Goal: Task Accomplishment & Management: Manage account settings

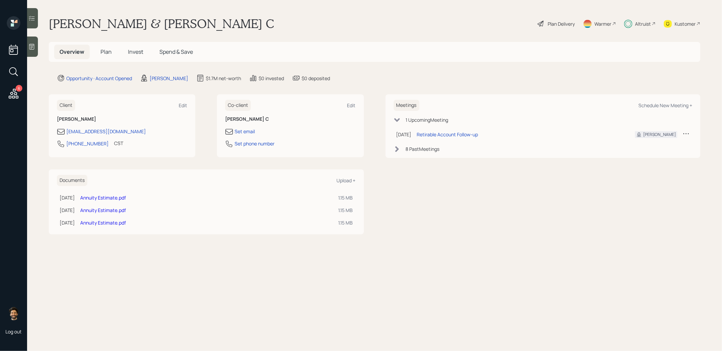
click at [137, 49] on span "Invest" at bounding box center [135, 51] width 15 height 7
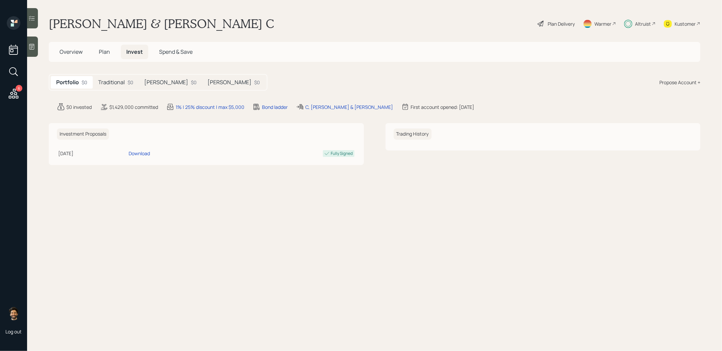
click at [191, 82] on div "$0" at bounding box center [194, 82] width 6 height 7
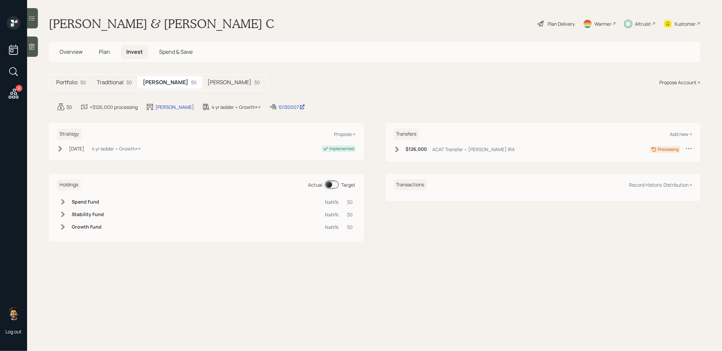
click at [207, 81] on h5 "[PERSON_NAME]" at bounding box center [229, 82] width 44 height 6
click at [410, 151] on h6 "$93,000" at bounding box center [415, 149] width 19 height 6
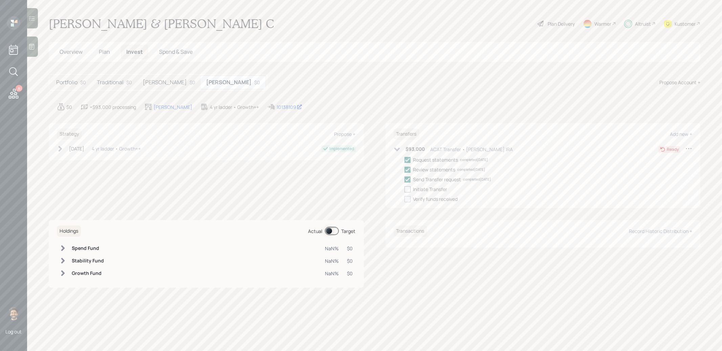
click at [405, 190] on div at bounding box center [407, 189] width 6 height 6
click at [404, 189] on input "checkbox" at bounding box center [404, 189] width 0 height 0
checkbox input "true"
